Goal: Transaction & Acquisition: Purchase product/service

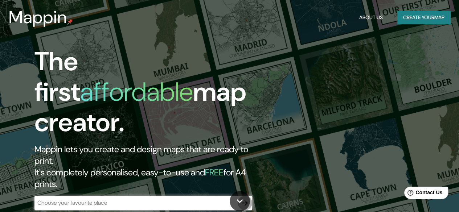
click at [244, 199] on icon "button" at bounding box center [245, 203] width 9 height 9
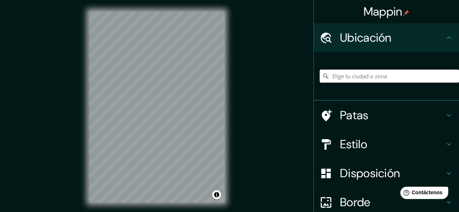
click at [297, 70] on div "Mappin Ubicación Patas Estilo Disposición [PERSON_NAME] un [PERSON_NAME]. Conse…" at bounding box center [229, 113] width 459 height 226
click at [360, 74] on input "Elige tu ciudad o zona" at bounding box center [389, 76] width 139 height 13
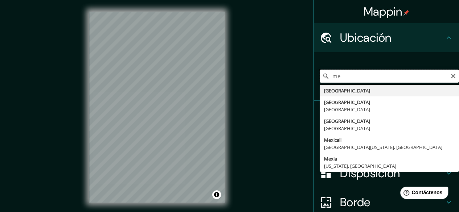
type input "m"
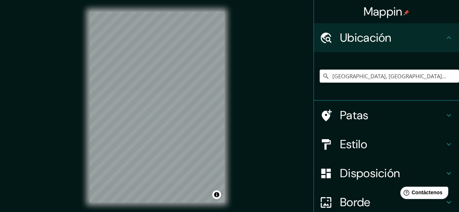
click at [259, 147] on div "Mappin Ubicación [GEOGRAPHIC_DATA], [GEOGRAPHIC_DATA], [GEOGRAPHIC_DATA] [GEOGR…" at bounding box center [229, 113] width 459 height 226
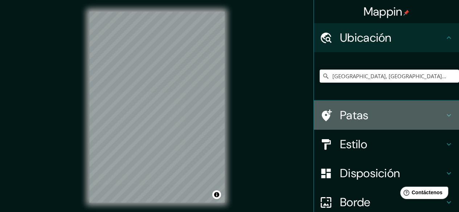
click at [348, 118] on font "Patas" at bounding box center [354, 115] width 29 height 15
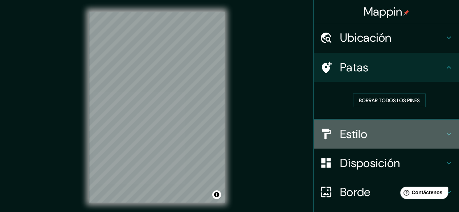
click at [345, 139] on font "Estilo" at bounding box center [353, 134] width 27 height 15
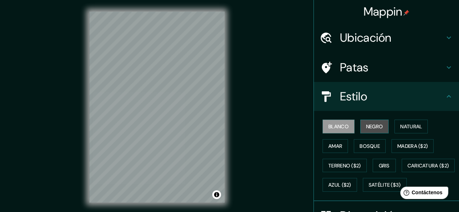
click at [366, 129] on font "Negro" at bounding box center [374, 126] width 17 height 7
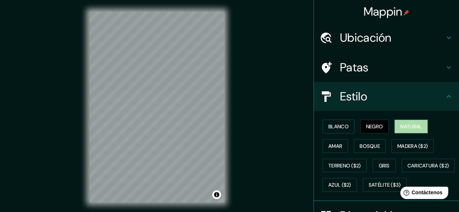
click at [400, 127] on font "Natural" at bounding box center [411, 126] width 22 height 7
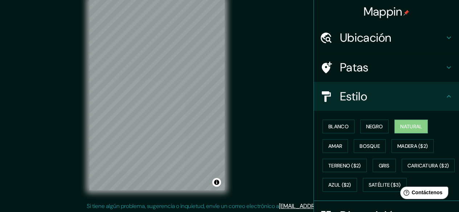
scroll to position [13, 0]
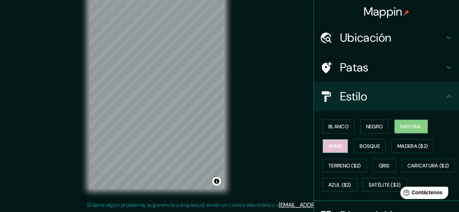
click at [328, 143] on font "Amar" at bounding box center [335, 146] width 14 height 7
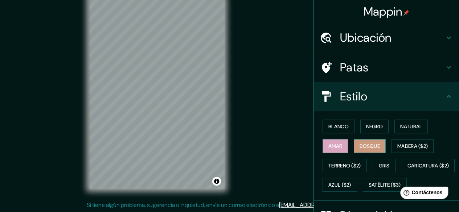
click at [367, 145] on font "Bosque" at bounding box center [370, 146] width 20 height 7
click at [421, 149] on font "Madera ($2)" at bounding box center [412, 146] width 30 height 9
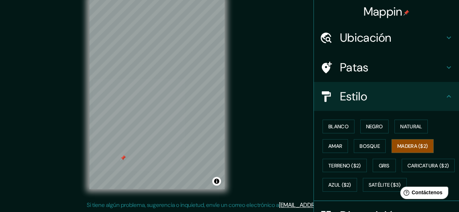
drag, startPoint x: 104, startPoint y: 148, endPoint x: 122, endPoint y: 158, distance: 20.3
click at [122, 159] on div at bounding box center [123, 158] width 6 height 6
click at [376, 148] on button "Bosque" at bounding box center [370, 146] width 32 height 14
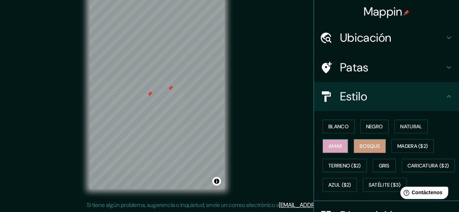
click at [334, 148] on font "Amar" at bounding box center [335, 146] width 14 height 7
click at [334, 124] on font "Blanco" at bounding box center [338, 126] width 20 height 7
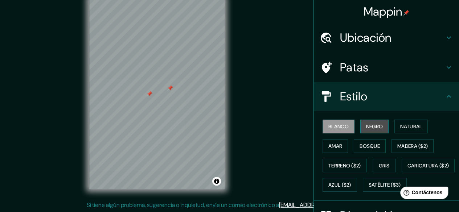
click at [380, 129] on button "Negro" at bounding box center [374, 127] width 29 height 14
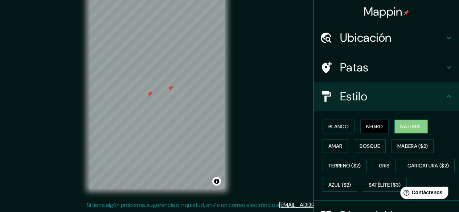
click at [420, 131] on button "Natural" at bounding box center [410, 127] width 33 height 14
click at [169, 89] on div at bounding box center [170, 88] width 6 height 6
click at [405, 142] on font "Madera ($2)" at bounding box center [412, 146] width 30 height 9
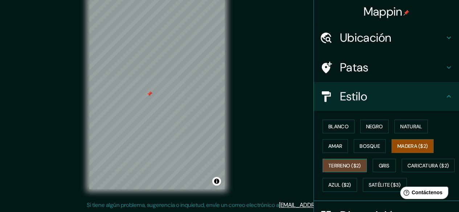
click at [339, 161] on font "Terreno ($2)" at bounding box center [344, 165] width 33 height 9
click at [379, 163] on font "Gris" at bounding box center [384, 166] width 11 height 7
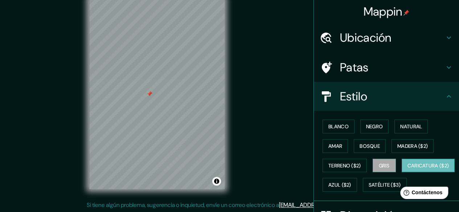
click at [402, 173] on button "Caricatura ($2)" at bounding box center [428, 166] width 53 height 14
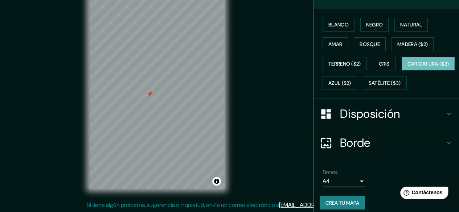
scroll to position [125, 0]
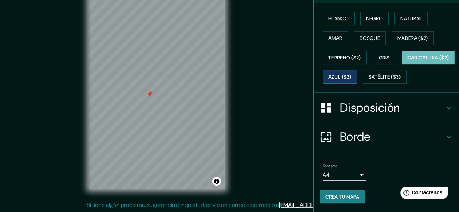
click at [351, 74] on font "Azul ($2)" at bounding box center [339, 77] width 23 height 7
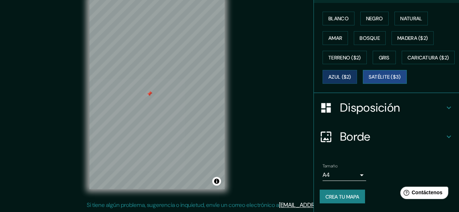
click at [369, 77] on font "Satélite ($3)" at bounding box center [385, 77] width 32 height 7
click at [351, 72] on font "Azul ($2)" at bounding box center [339, 76] width 23 height 9
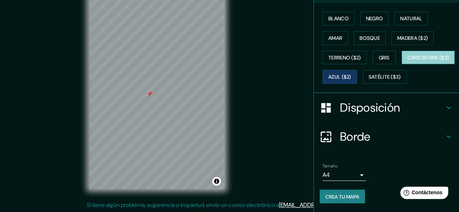
click at [402, 52] on button "Caricatura ($2)" at bounding box center [428, 58] width 53 height 14
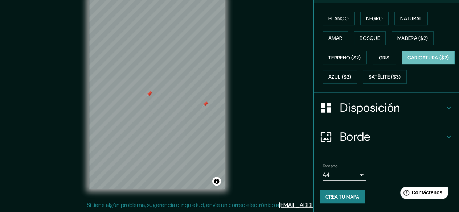
click at [205, 101] on div at bounding box center [206, 104] width 6 height 6
click at [409, 35] on font "Madera ($2)" at bounding box center [412, 38] width 30 height 7
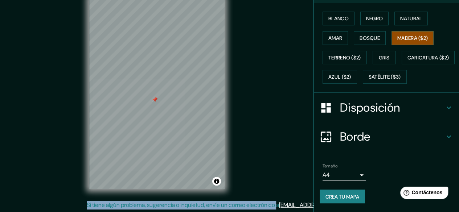
drag, startPoint x: 297, startPoint y: 106, endPoint x: 304, endPoint y: 148, distance: 41.9
click at [304, 143] on div "Mappin Ubicación [GEOGRAPHIC_DATA], [GEOGRAPHIC_DATA], [GEOGRAPHIC_DATA] [GEOGR…" at bounding box center [229, 100] width 459 height 226
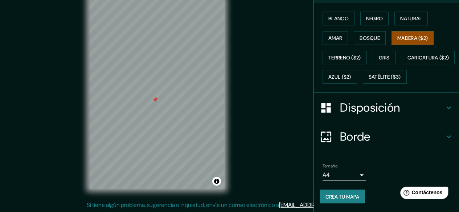
click at [271, 94] on div "Mappin Ubicación [GEOGRAPHIC_DATA], [GEOGRAPHIC_DATA], [GEOGRAPHIC_DATA] [GEOGR…" at bounding box center [229, 100] width 459 height 226
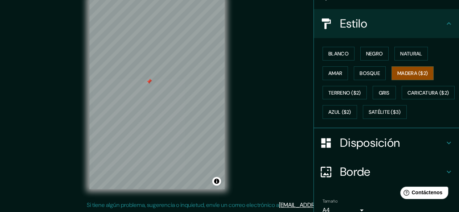
scroll to position [0, 0]
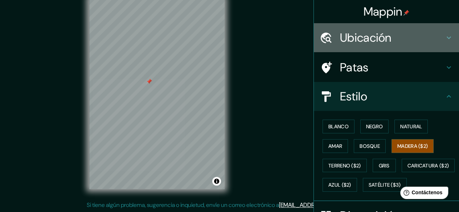
click at [371, 40] on font "Ubicación" at bounding box center [366, 37] width 52 height 15
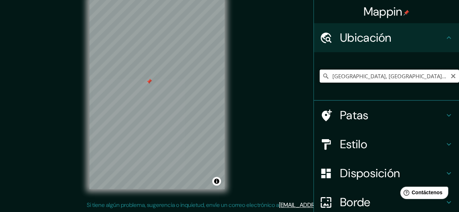
click at [326, 79] on input "[GEOGRAPHIC_DATA], [GEOGRAPHIC_DATA], [GEOGRAPHIC_DATA]" at bounding box center [389, 76] width 139 height 13
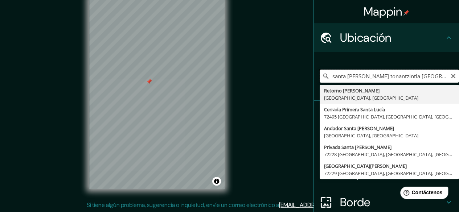
click at [429, 76] on input "santa [PERSON_NAME] tonantzintla [GEOGRAPHIC_DATA], [GEOGRAPHIC_DATA], [GEOGRAP…" at bounding box center [389, 76] width 139 height 13
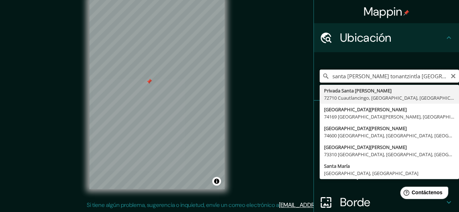
click at [388, 77] on input "santa [PERSON_NAME] tonantzintla [GEOGRAPHIC_DATA], [GEOGRAPHIC_DATA]" at bounding box center [389, 76] width 139 height 13
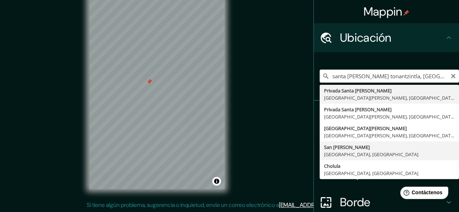
type input "[GEOGRAPHIC_DATA][PERSON_NAME], [GEOGRAPHIC_DATA], [GEOGRAPHIC_DATA]"
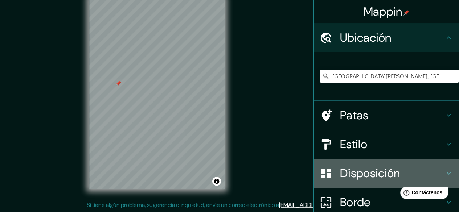
click at [341, 174] on font "Disposición" at bounding box center [370, 173] width 60 height 15
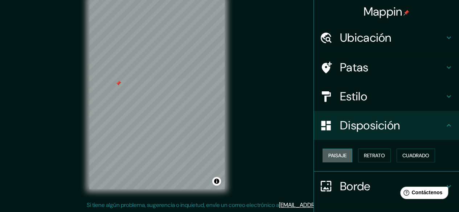
click at [332, 159] on font "Paisaje" at bounding box center [337, 155] width 18 height 9
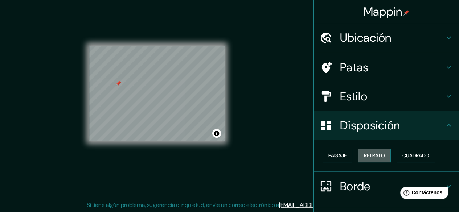
click at [375, 151] on font "Retrato" at bounding box center [374, 155] width 21 height 9
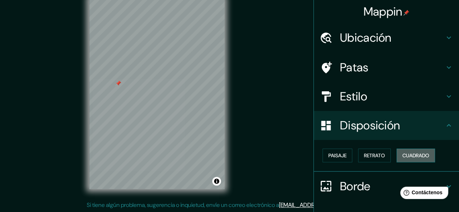
click at [406, 155] on font "Cuadrado" at bounding box center [415, 155] width 27 height 7
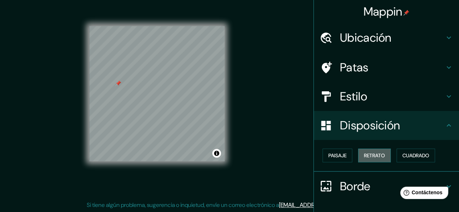
click at [364, 155] on font "Retrato" at bounding box center [374, 155] width 21 height 7
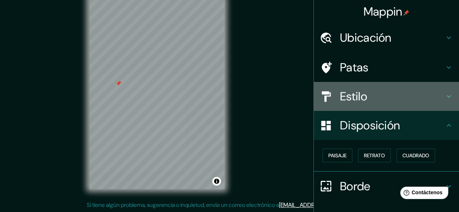
click at [363, 102] on h4 "Estilo" at bounding box center [392, 96] width 105 height 15
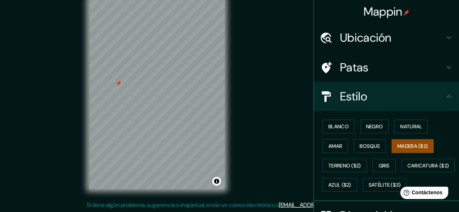
click at [367, 74] on div "Patas" at bounding box center [386, 67] width 145 height 29
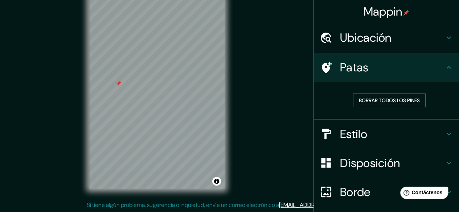
click at [371, 96] on font "Borrar todos los pines" at bounding box center [389, 100] width 61 height 9
click at [331, 188] on div at bounding box center [330, 192] width 20 height 13
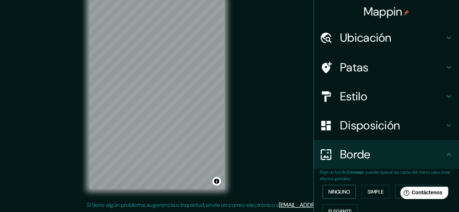
click at [330, 190] on font "Ninguno" at bounding box center [339, 192] width 22 height 7
click at [368, 193] on font "Simple" at bounding box center [376, 192] width 16 height 7
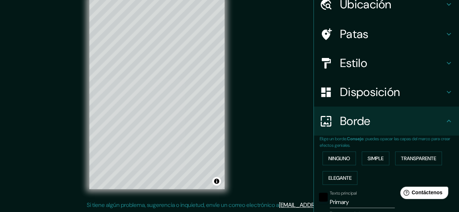
scroll to position [35, 0]
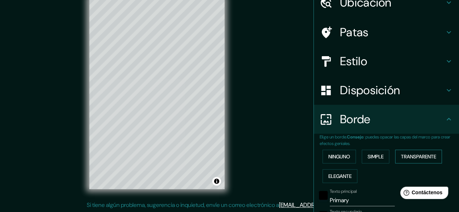
click at [410, 158] on font "Transparente" at bounding box center [418, 157] width 35 height 7
click at [332, 177] on font "Elegante" at bounding box center [339, 176] width 23 height 7
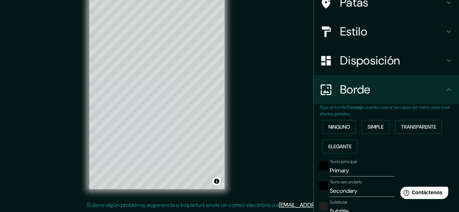
scroll to position [78, 0]
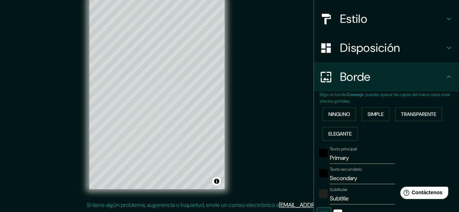
drag, startPoint x: 453, startPoint y: 114, endPoint x: 454, endPoint y: 126, distance: 11.7
click at [454, 126] on div "Mappin Ubicación [GEOGRAPHIC_DATA][PERSON_NAME], [GEOGRAPHIC_DATA], [GEOGRAPHIC…" at bounding box center [387, 106] width 146 height 212
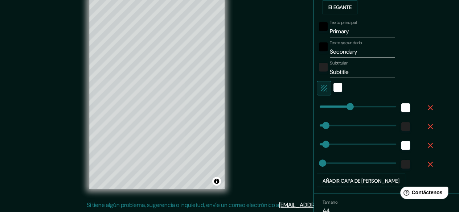
scroll to position [238, 0]
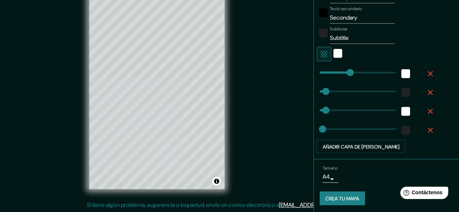
type input "149"
type input "30"
type input "0"
drag, startPoint x: 345, startPoint y: 70, endPoint x: 292, endPoint y: 74, distance: 53.9
type input "30"
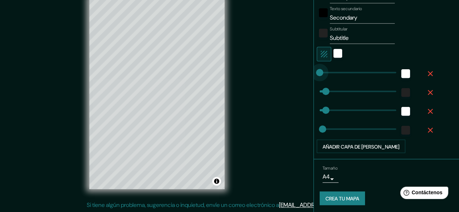
type input "30"
type input "15"
type input "30"
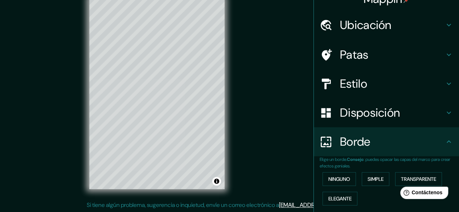
scroll to position [0, 0]
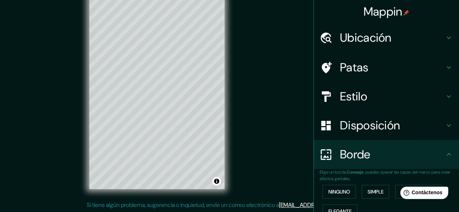
click at [367, 36] on font "Ubicación" at bounding box center [366, 37] width 52 height 15
type input "30"
type input "15"
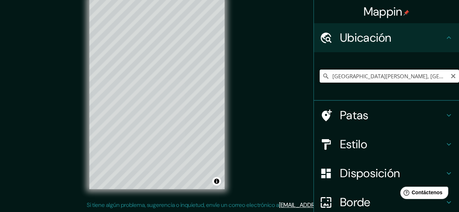
click at [425, 76] on input "[GEOGRAPHIC_DATA][PERSON_NAME], [GEOGRAPHIC_DATA], [GEOGRAPHIC_DATA]" at bounding box center [389, 76] width 139 height 13
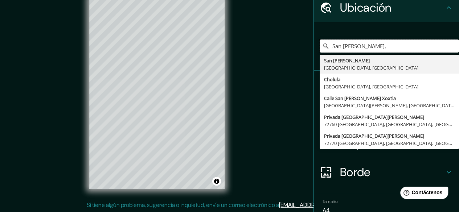
scroll to position [35, 0]
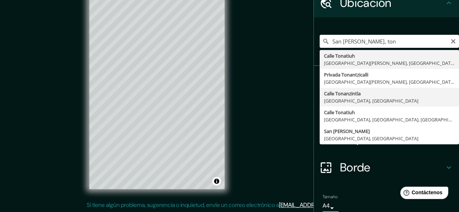
type input "[GEOGRAPHIC_DATA], [GEOGRAPHIC_DATA], [GEOGRAPHIC_DATA]"
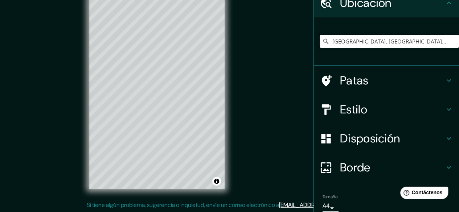
scroll to position [0, 0]
click at [450, 41] on icon "Claro" at bounding box center [453, 41] width 6 height 6
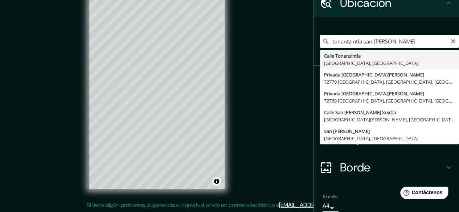
type input "[GEOGRAPHIC_DATA], [GEOGRAPHIC_DATA], [GEOGRAPHIC_DATA]"
